Goal: Use online tool/utility: Use online tool/utility

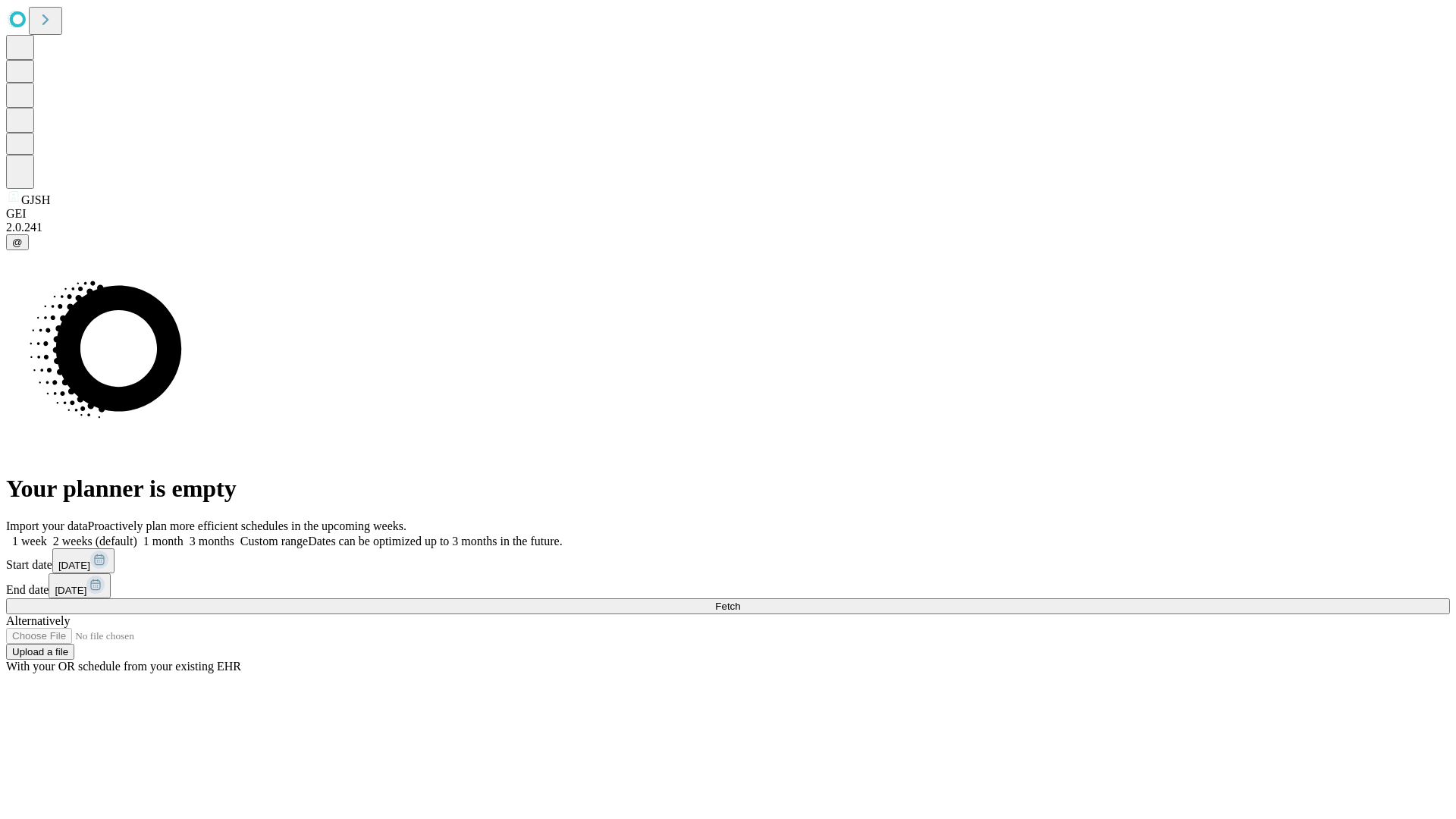
click at [740, 601] on span "Fetch" at bounding box center [727, 606] width 25 height 11
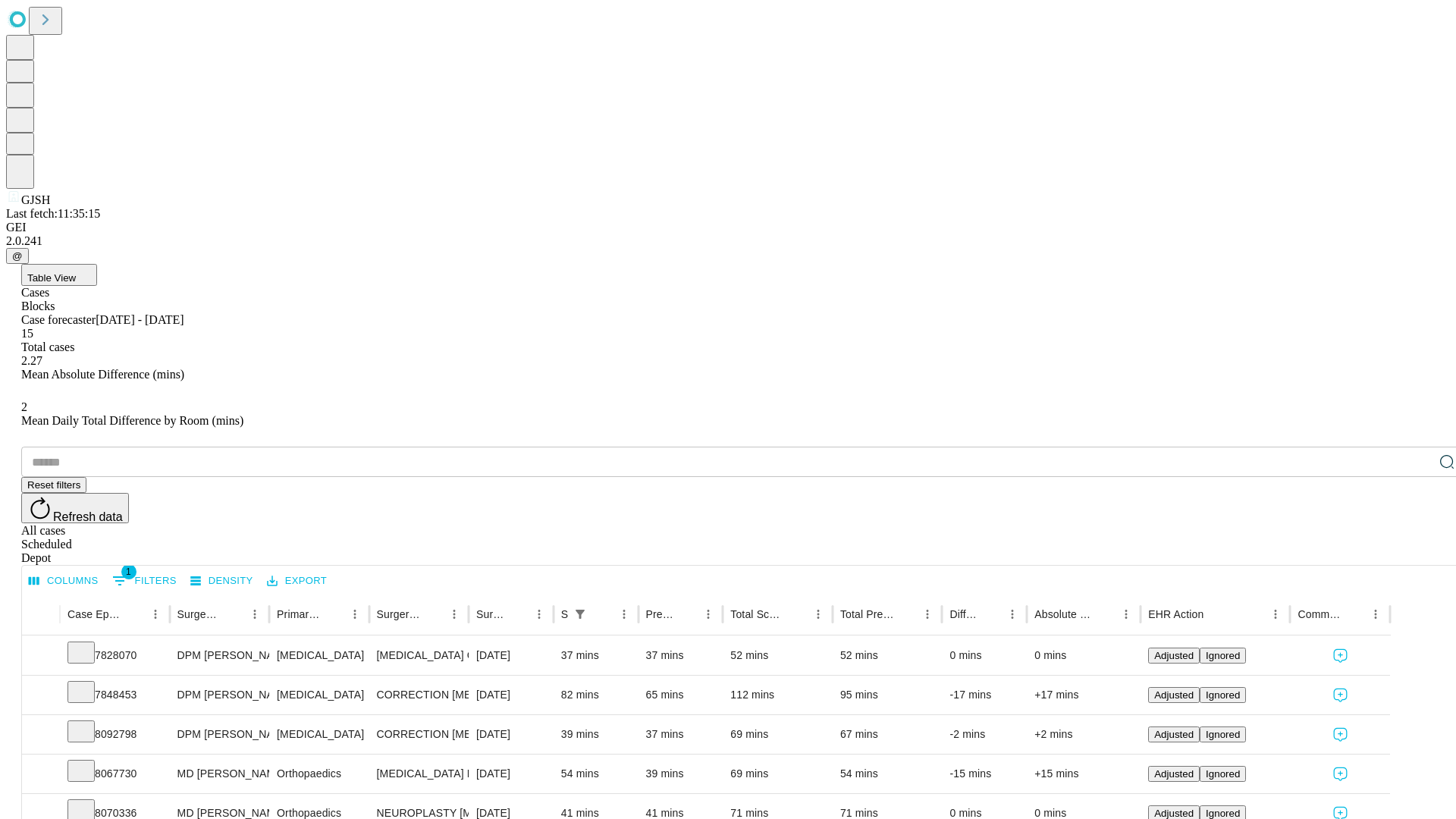
scroll to position [50, 0]
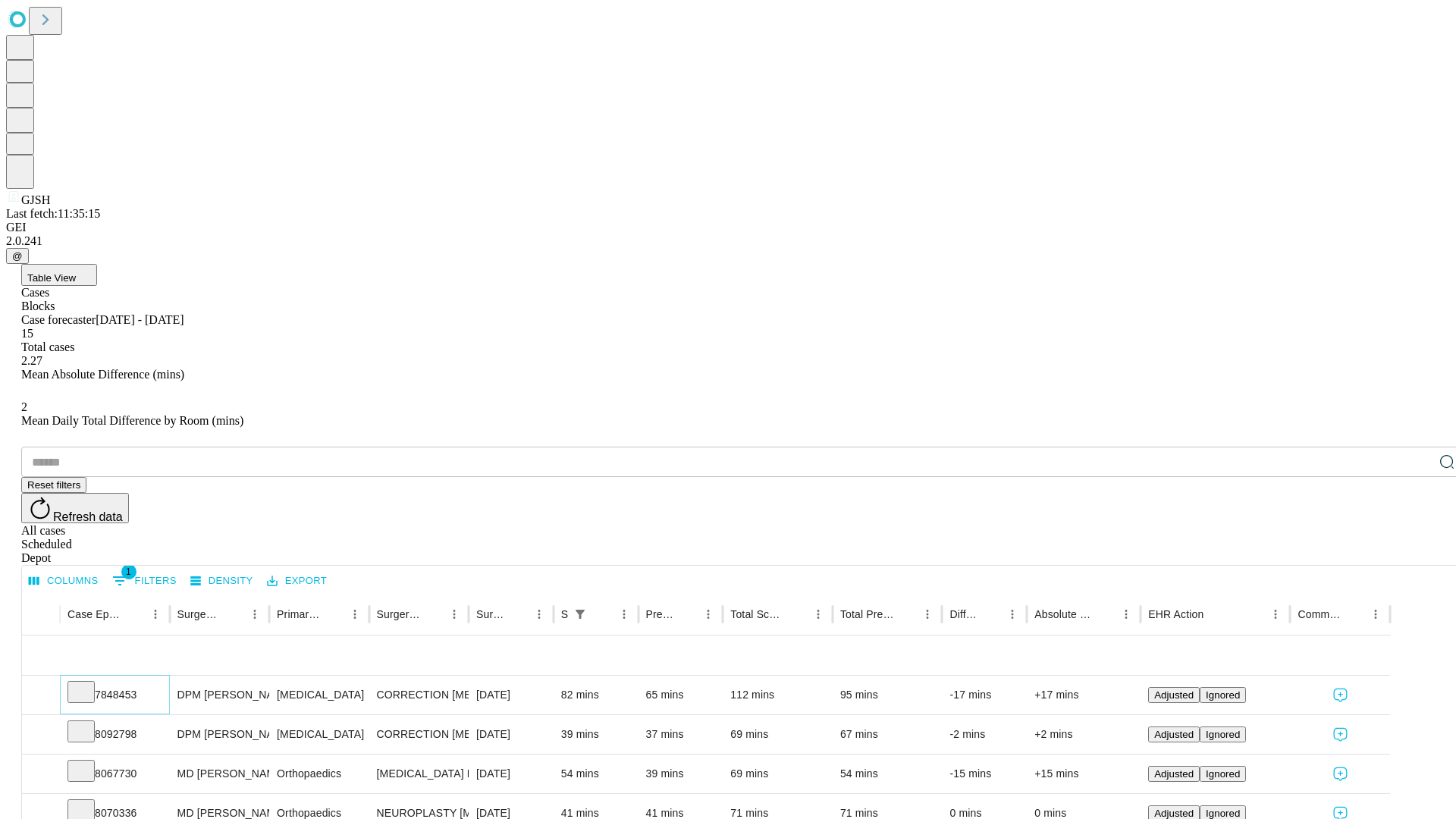
click at [89, 683] on icon at bounding box center [81, 691] width 15 height 15
